Goal: Transaction & Acquisition: Purchase product/service

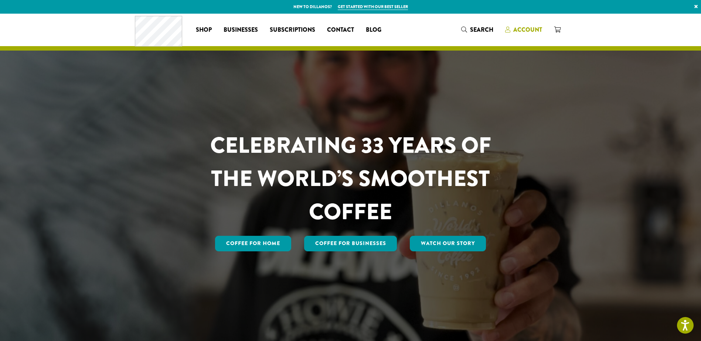
click at [527, 28] on span "Account" at bounding box center [527, 29] width 29 height 8
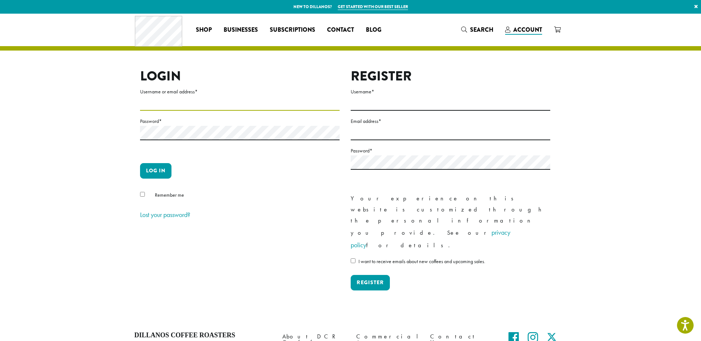
click at [188, 107] on input "Username or email address *" at bounding box center [240, 103] width 200 height 14
type input "**********"
click at [156, 168] on button "Log in" at bounding box center [155, 171] width 31 height 16
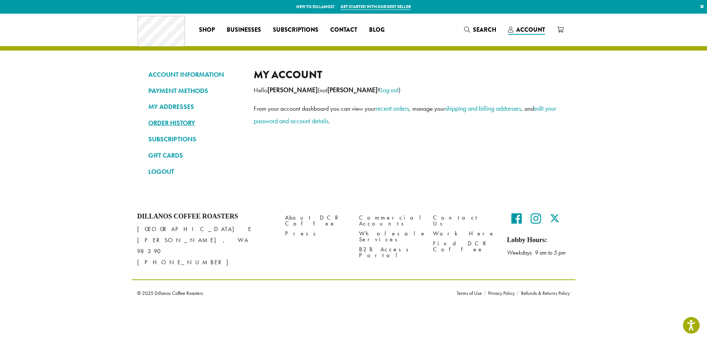
click at [168, 120] on link "ORDER HISTORY" at bounding box center [195, 123] width 94 height 13
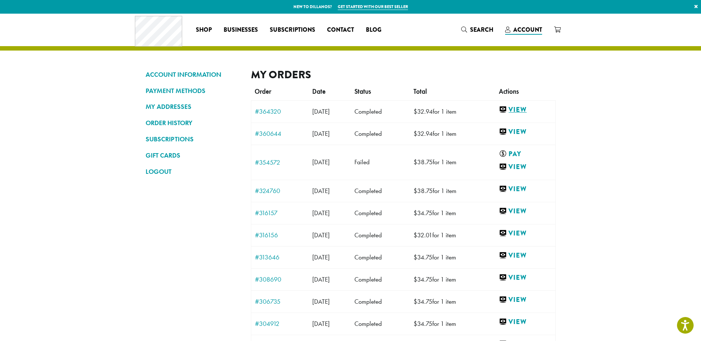
click at [528, 112] on link "View" at bounding box center [525, 109] width 52 height 9
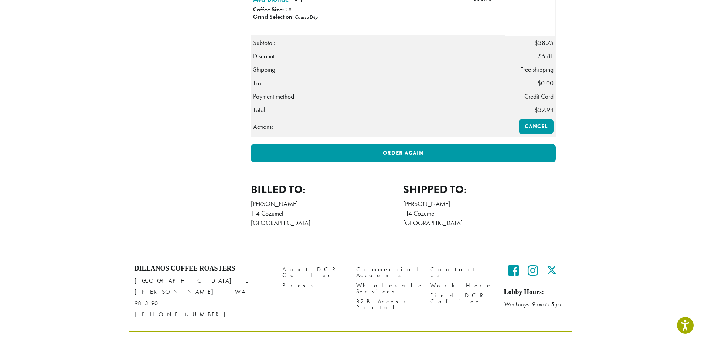
scroll to position [254, 0]
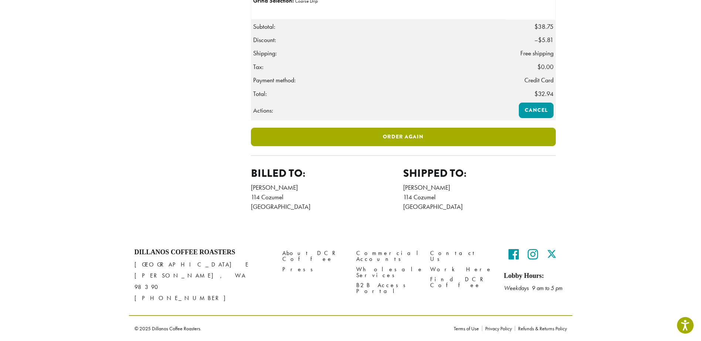
click at [401, 141] on link "Order again" at bounding box center [403, 137] width 305 height 18
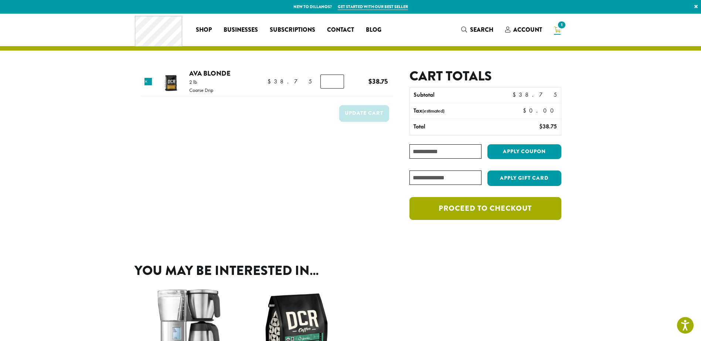
click at [475, 215] on link "Proceed to checkout" at bounding box center [484, 208] width 151 height 23
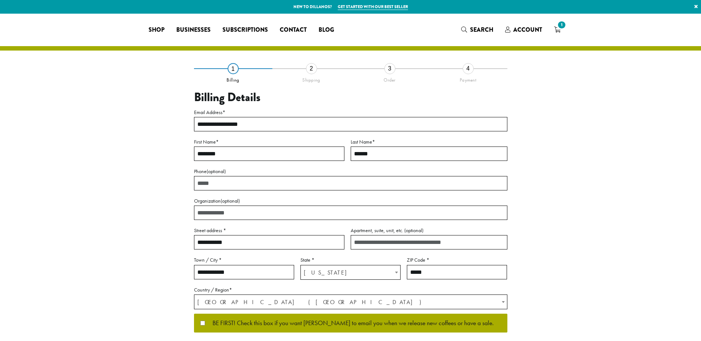
select select "**"
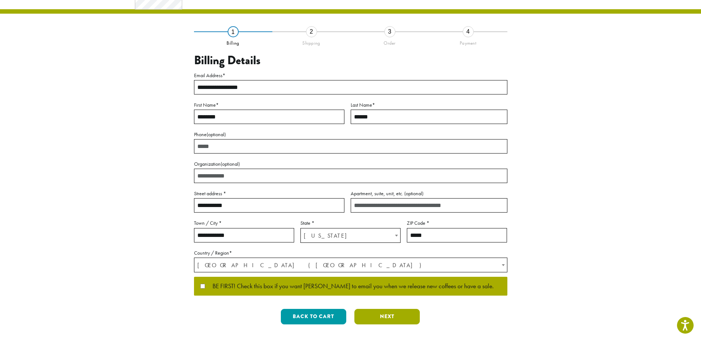
click at [407, 314] on button "Next" at bounding box center [386, 317] width 65 height 16
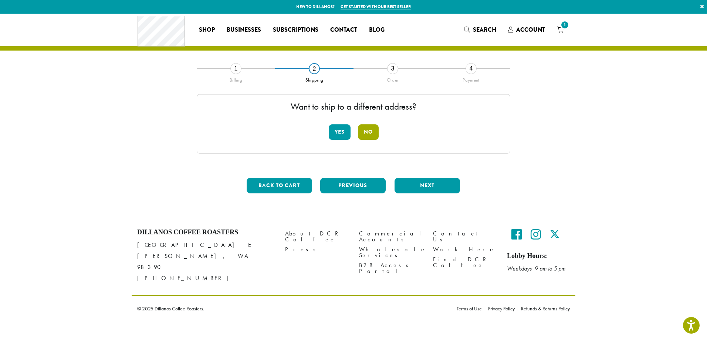
click at [372, 136] on button "No" at bounding box center [368, 133] width 21 height 16
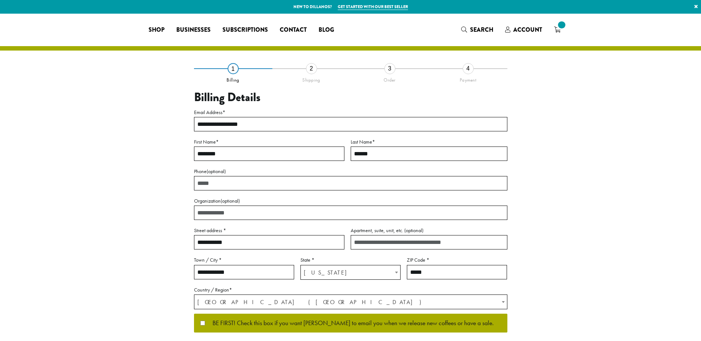
select select "**"
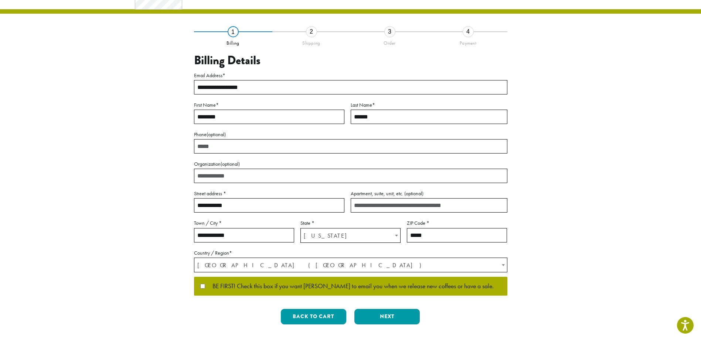
click at [403, 313] on button "Next" at bounding box center [386, 317] width 65 height 16
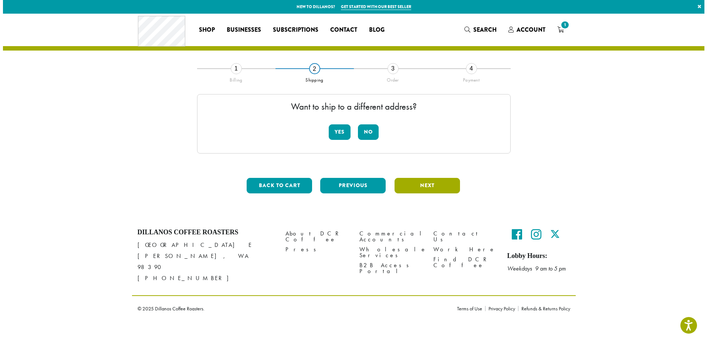
scroll to position [0, 0]
click at [419, 187] on button "Next" at bounding box center [426, 186] width 65 height 16
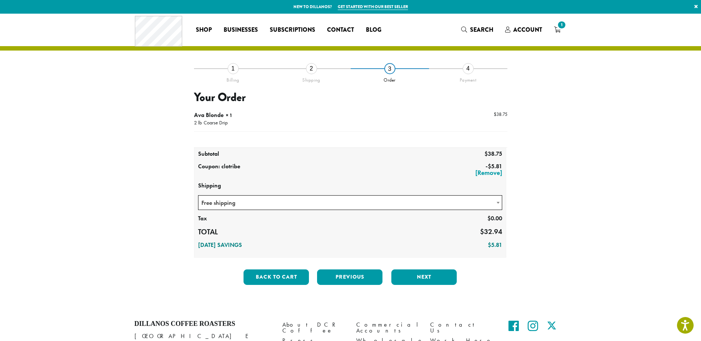
click at [497, 204] on span at bounding box center [497, 203] width 7 height 14
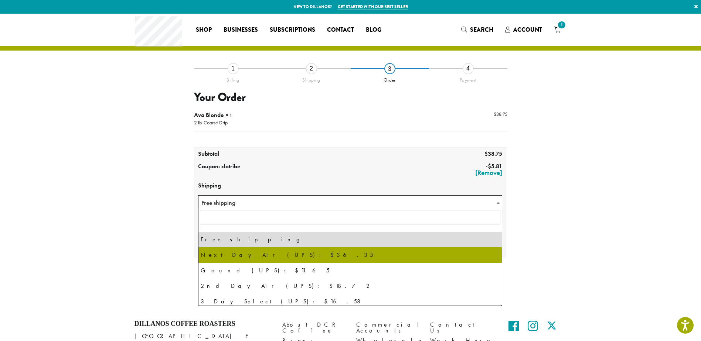
click at [580, 169] on section "**********" at bounding box center [350, 161] width 701 height 295
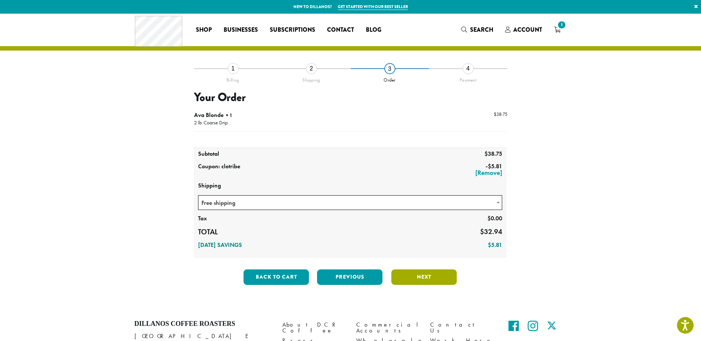
click at [432, 279] on button "Next" at bounding box center [423, 278] width 65 height 16
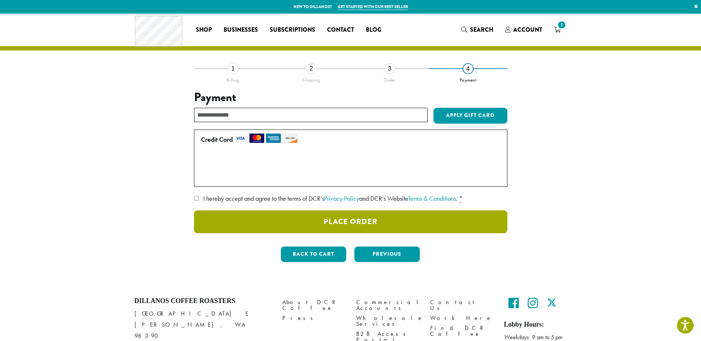
click at [404, 226] on button "Place Order" at bounding box center [350, 222] width 313 height 23
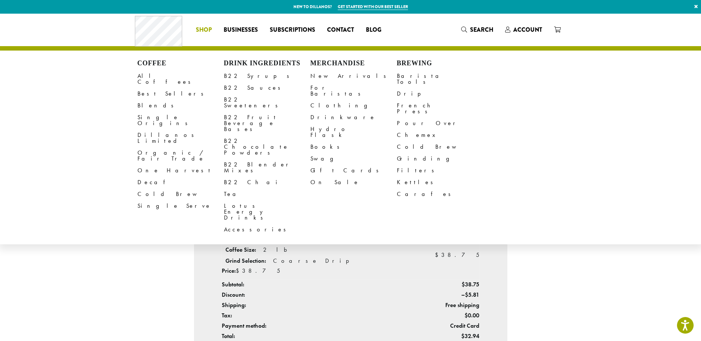
click at [211, 28] on span "Shop" at bounding box center [204, 29] width 16 height 9
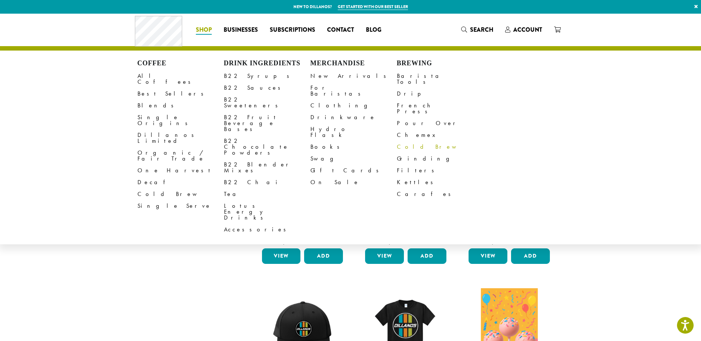
click at [410, 141] on link "Cold Brew" at bounding box center [440, 147] width 86 height 12
